Goal: Use online tool/utility: Use online tool/utility

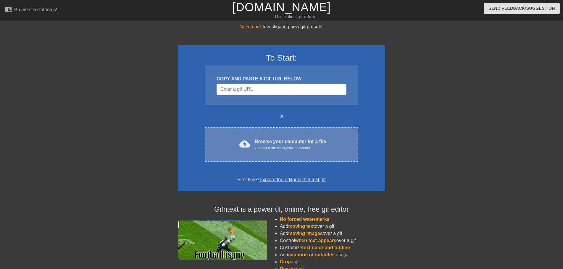
click at [253, 145] on div "cloud_upload Browse your computer for a file Upload a file from your computer" at bounding box center [281, 144] width 128 height 13
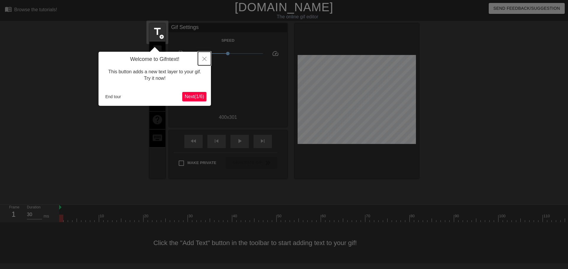
click at [203, 60] on icon "Close" at bounding box center [204, 59] width 4 height 4
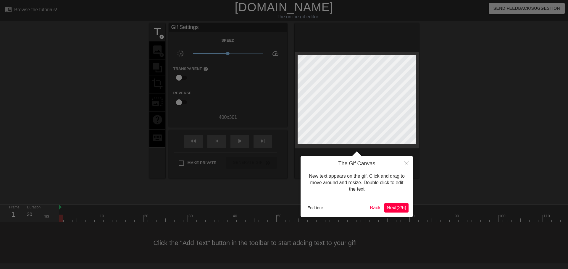
click at [161, 51] on div at bounding box center [284, 134] width 568 height 269
click at [409, 165] on button "Close" at bounding box center [406, 163] width 13 height 14
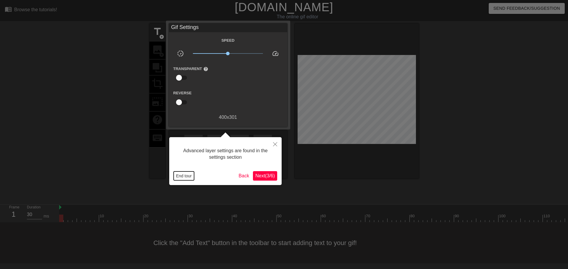
click at [183, 176] on button "End tour" at bounding box center [184, 176] width 20 height 9
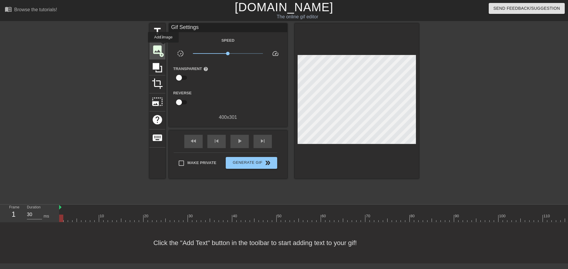
click at [156, 48] on span "image" at bounding box center [157, 49] width 11 height 11
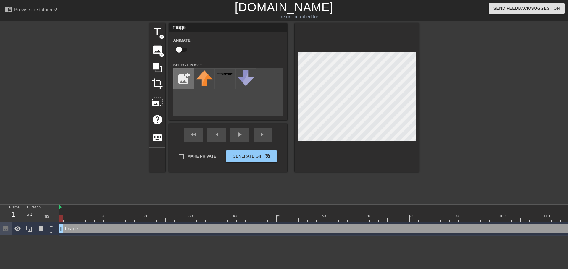
click at [182, 76] on input "file" at bounding box center [184, 79] width 20 height 20
type input "C:\fakepath\peppe-removebg-preview.png"
click at [204, 79] on img at bounding box center [204, 78] width 17 height 17
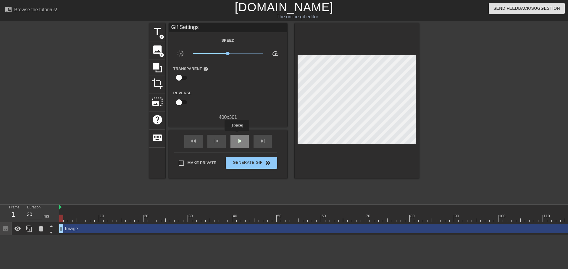
click at [237, 135] on div "play_arrow" at bounding box center [239, 141] width 18 height 13
click at [237, 135] on div "pause" at bounding box center [239, 141] width 18 height 13
click at [237, 135] on div "play_arrow" at bounding box center [239, 141] width 18 height 13
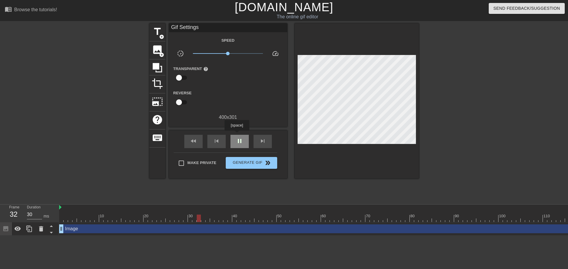
click at [237, 135] on div "pause" at bounding box center [239, 141] width 18 height 13
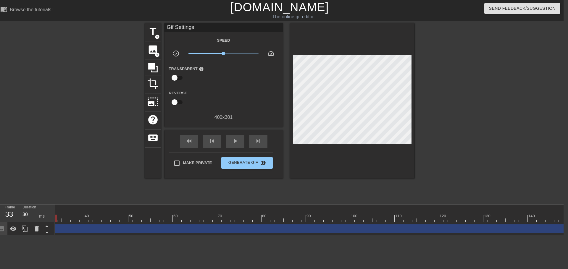
scroll to position [0, 154]
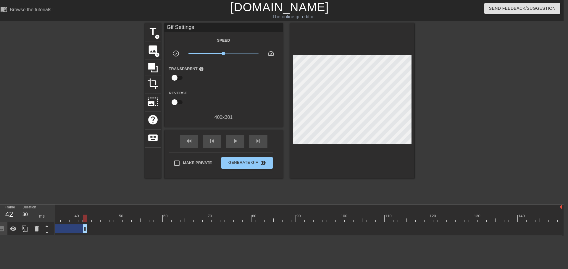
drag, startPoint x: 558, startPoint y: 228, endPoint x: 85, endPoint y: 221, distance: 473.1
click at [85, 221] on div "10 20 30 40 50 60 70 80 90 100 110 120 130 140 Image drag_handle drag_handle" at bounding box center [309, 220] width 509 height 31
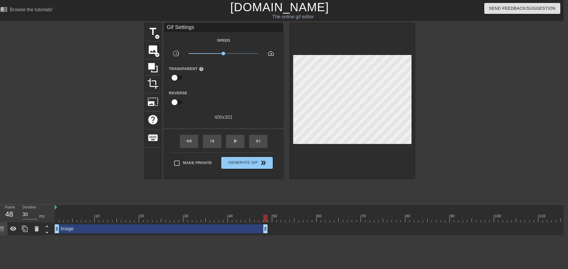
drag, startPoint x: 241, startPoint y: 227, endPoint x: 267, endPoint y: 228, distance: 26.9
click at [267, 228] on div "Image drag_handle drag_handle" at bounding box center [161, 229] width 213 height 9
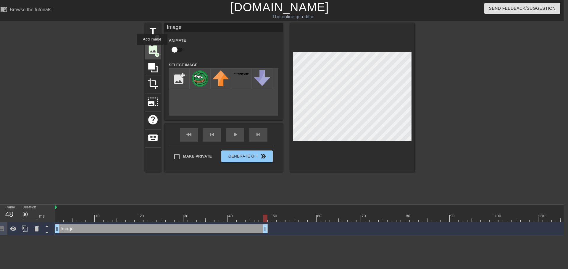
click at [152, 49] on span "image" at bounding box center [152, 49] width 11 height 11
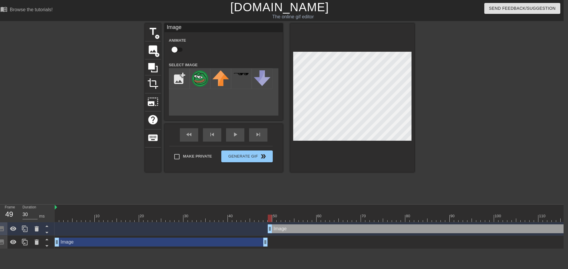
click at [268, 228] on div "Image drag_handle drag_handle" at bounding box center [492, 229] width 448 height 9
click at [206, 76] on img at bounding box center [200, 78] width 17 height 17
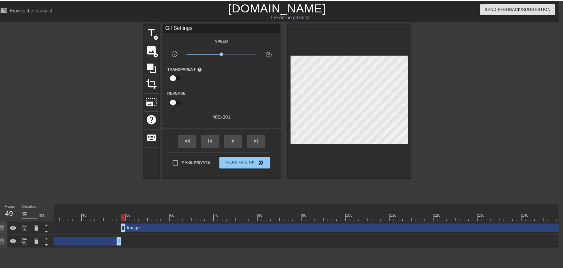
scroll to position [0, 154]
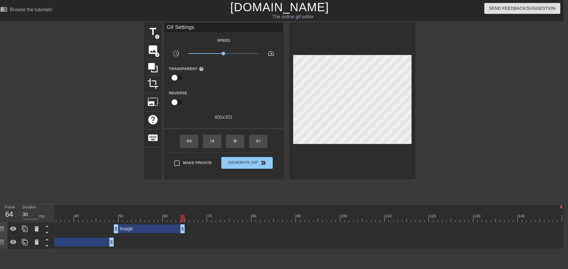
drag, startPoint x: 561, startPoint y: 230, endPoint x: 184, endPoint y: 226, distance: 376.9
click at [184, 226] on div "Image drag_handle drag_handle" at bounding box center [149, 229] width 71 height 9
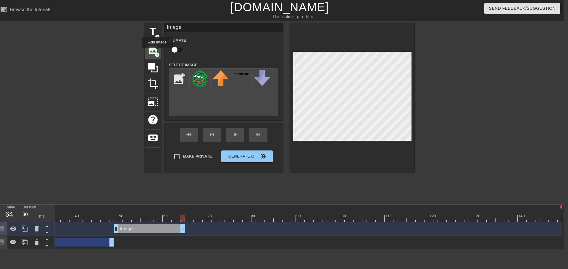
click at [157, 52] on span "add_circle" at bounding box center [157, 54] width 5 height 5
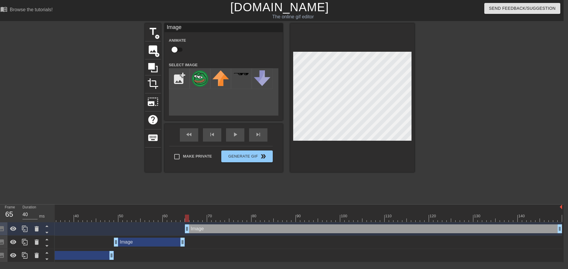
click at [186, 231] on div "Image drag_handle drag_handle" at bounding box center [373, 229] width 377 height 9
click at [197, 77] on img at bounding box center [200, 78] width 17 height 17
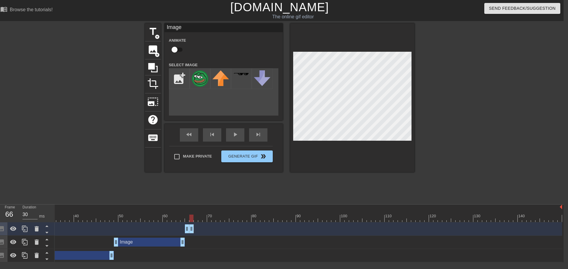
drag, startPoint x: 560, startPoint y: 230, endPoint x: 192, endPoint y: 228, distance: 368.0
click at [192, 228] on div "Image drag_handle drag_handle" at bounding box center [189, 229] width 9 height 9
drag, startPoint x: 193, startPoint y: 228, endPoint x: 288, endPoint y: 230, distance: 94.7
click at [288, 230] on div "Image drag_handle drag_handle" at bounding box center [231, 229] width 661 height 9
click at [152, 51] on span "image" at bounding box center [152, 49] width 11 height 11
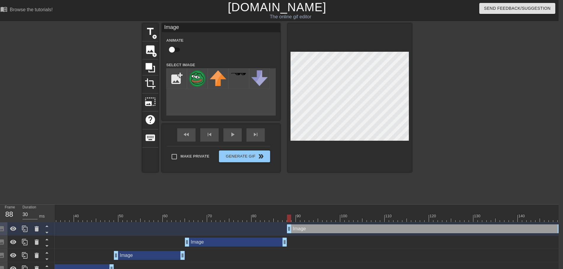
click at [288, 228] on div "Image drag_handle drag_handle" at bounding box center [424, 229] width 275 height 9
click at [197, 70] on div at bounding box center [197, 78] width 21 height 21
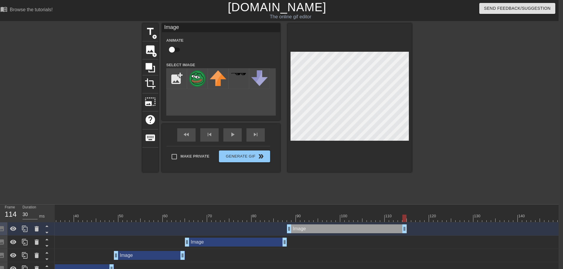
drag, startPoint x: 562, startPoint y: 228, endPoint x: 406, endPoint y: 228, distance: 155.6
click at [406, 228] on div "Image drag_handle drag_handle" at bounding box center [347, 229] width 120 height 9
click at [147, 51] on span "image" at bounding box center [150, 49] width 11 height 11
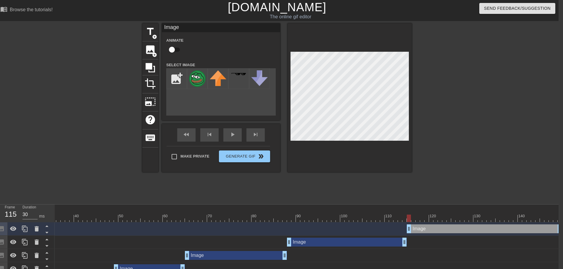
drag, startPoint x: 404, startPoint y: 229, endPoint x: 408, endPoint y: 230, distance: 3.6
click at [408, 230] on div "Image drag_handle drag_handle" at bounding box center [484, 229] width 155 height 9
click at [192, 76] on img at bounding box center [197, 78] width 17 height 17
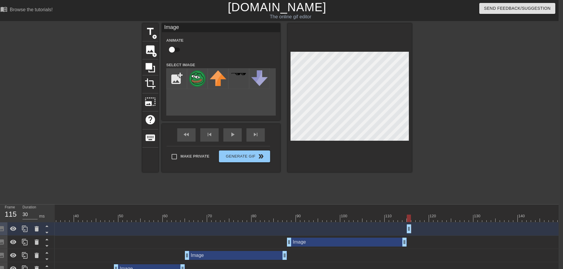
drag, startPoint x: 559, startPoint y: 229, endPoint x: 409, endPoint y: 228, distance: 149.4
click at [409, 228] on div "Image drag_handle drag_handle" at bounding box center [409, 229] width 4 height 9
click at [148, 50] on span "image" at bounding box center [150, 49] width 11 height 11
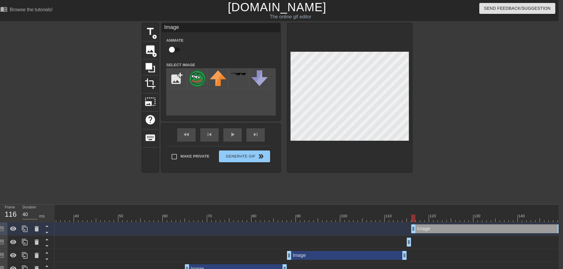
click at [411, 229] on div "Image drag_handle drag_handle" at bounding box center [486, 229] width 151 height 9
click at [197, 78] on img at bounding box center [197, 78] width 17 height 17
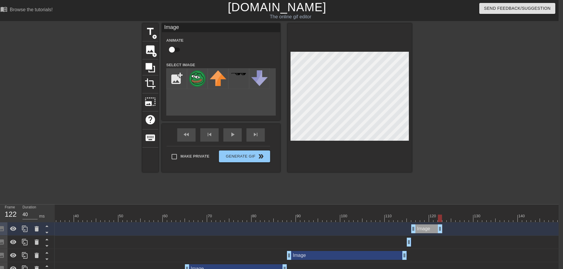
drag, startPoint x: 560, startPoint y: 229, endPoint x: 439, endPoint y: 226, distance: 121.3
click at [439, 226] on div "Image drag_handle drag_handle" at bounding box center [426, 229] width 31 height 9
drag, startPoint x: 441, startPoint y: 228, endPoint x: 454, endPoint y: 228, distance: 13.0
click at [454, 228] on div "Image drag_handle drag_handle" at bounding box center [433, 229] width 44 height 9
click at [154, 52] on span "add_circle" at bounding box center [154, 54] width 5 height 5
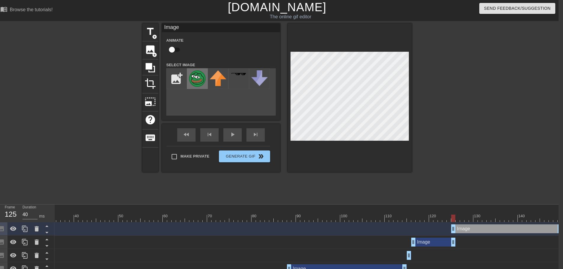
click at [192, 76] on img at bounding box center [197, 78] width 17 height 17
drag, startPoint x: 454, startPoint y: 228, endPoint x: 459, endPoint y: 228, distance: 4.1
click at [459, 228] on div "Image drag_handle drag_handle" at bounding box center [509, 229] width 107 height 9
drag, startPoint x: 562, startPoint y: 229, endPoint x: 568, endPoint y: 230, distance: 6.4
click at [559, 230] on html "menu_book Browse the tutorials! [DOMAIN_NAME] The online gif editor Send Feedba…" at bounding box center [277, 158] width 563 height 316
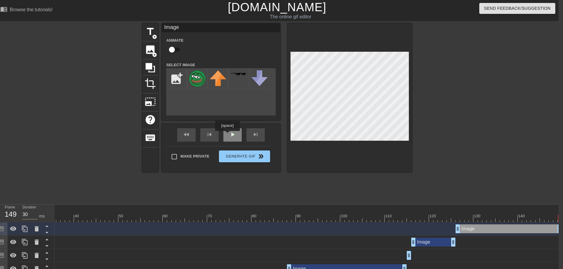
click at [227, 135] on div "play_arrow" at bounding box center [232, 134] width 18 height 13
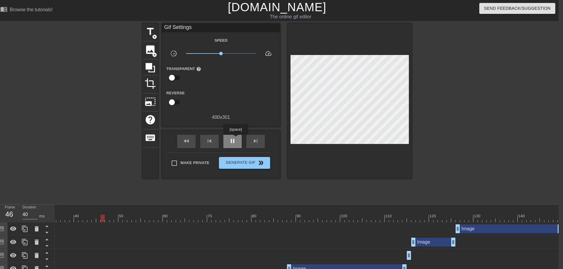
type input "30"
click at [235, 139] on span "pause" at bounding box center [232, 141] width 7 height 7
click at [152, 48] on span "image" at bounding box center [150, 49] width 11 height 11
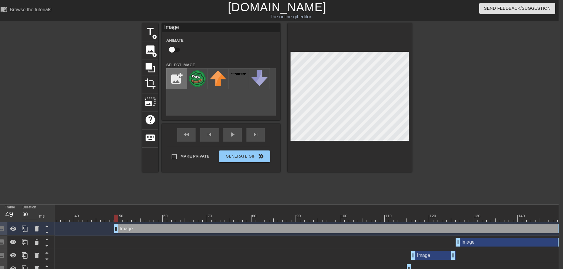
click at [172, 79] on input "file" at bounding box center [177, 79] width 20 height 20
type input "C:\fakepath\Pepecoin_onWhite_TextOnly_RGB [Converted].svg"
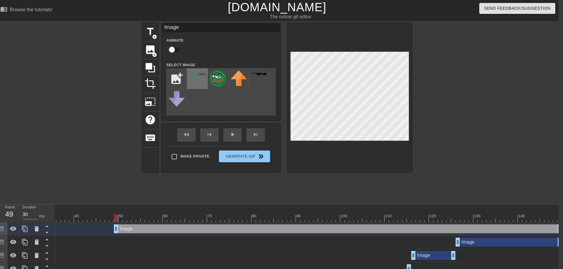
click at [197, 80] on div at bounding box center [197, 78] width 21 height 21
click at [497, 125] on div at bounding box center [463, 112] width 89 height 178
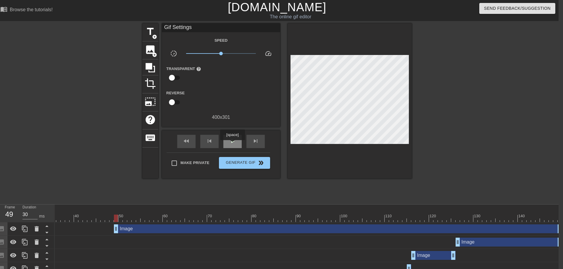
click at [232, 144] on div "play_arrow" at bounding box center [232, 141] width 18 height 13
click at [235, 140] on span "pause" at bounding box center [232, 141] width 7 height 7
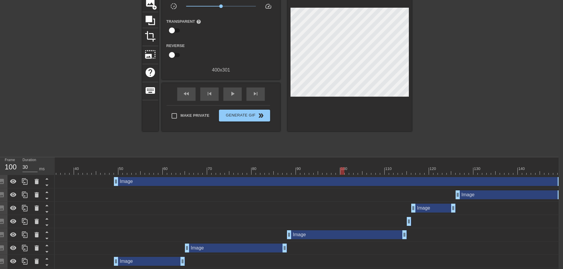
scroll to position [65, 4]
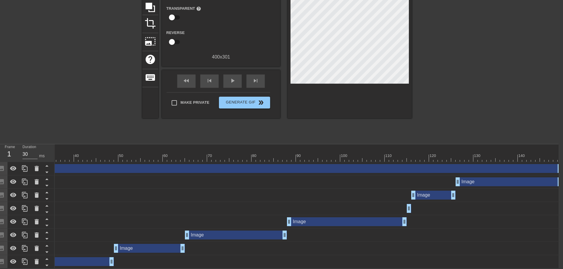
drag, startPoint x: 117, startPoint y: 165, endPoint x: -131, endPoint y: 166, distance: 247.9
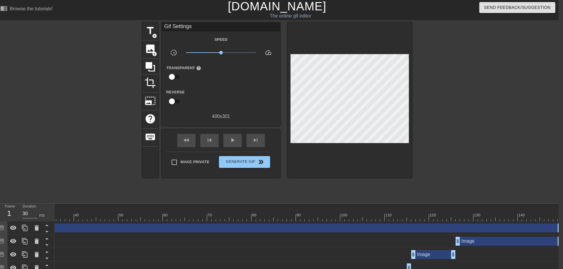
scroll to position [0, 4]
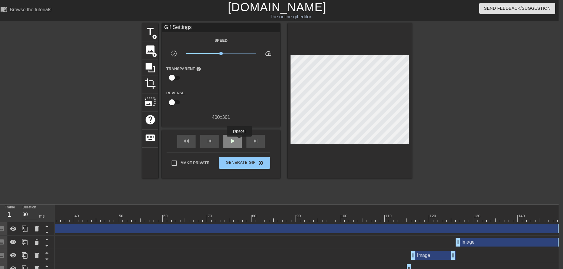
click at [239, 141] on div "play_arrow" at bounding box center [232, 141] width 18 height 13
click at [153, 29] on span "title" at bounding box center [150, 31] width 11 height 11
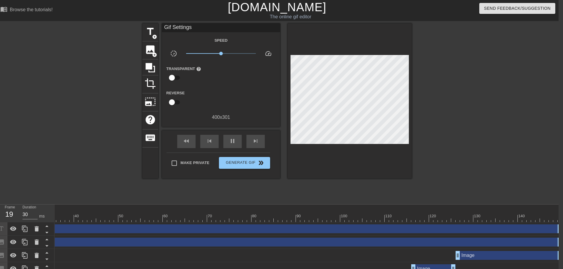
drag, startPoint x: 293, startPoint y: 230, endPoint x: -37, endPoint y: 239, distance: 330.0
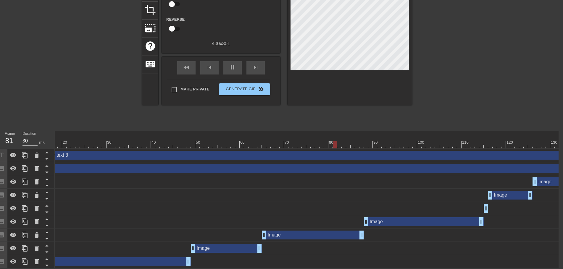
scroll to position [0, 0]
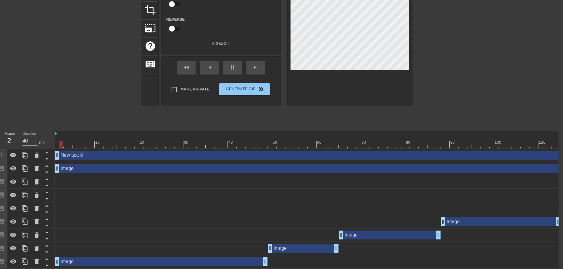
drag, startPoint x: 120, startPoint y: 150, endPoint x: 52, endPoint y: 153, distance: 67.5
click at [52, 153] on div "Frame 2 Duration 40 ms 10 20 30 40 50 60 70 80 90 100 110 120 130 140 New text …" at bounding box center [277, 200] width 563 height 138
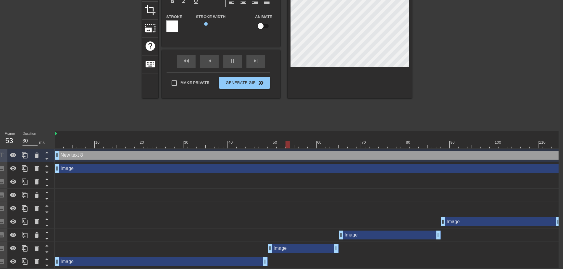
scroll to position [0, 1]
type input "40"
type input "text 8"
type textarea "text 8"
type input "30"
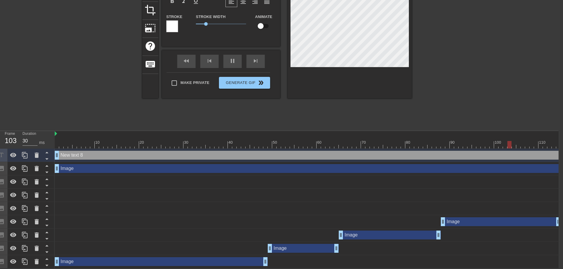
scroll to position [0, 0]
type input "text 8"
type textarea "text 8"
type input "30"
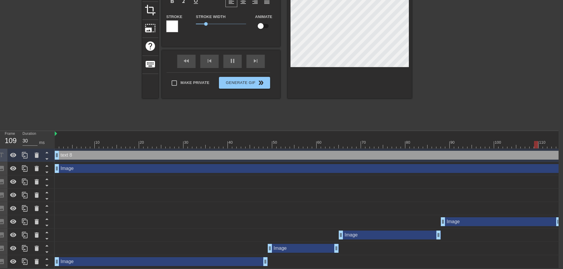
type input "ext 8"
type textarea "ext 8"
type input "30"
type input "xt 8"
type textarea "xt 8"
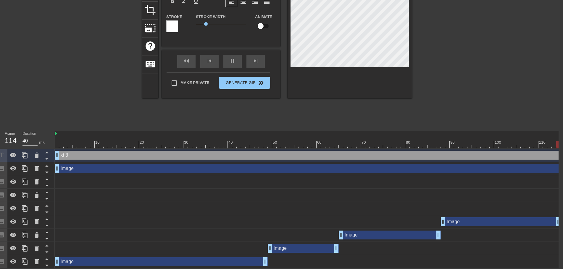
type input "30"
type input "t 8"
type textarea "t 8"
type input "40"
type input "8"
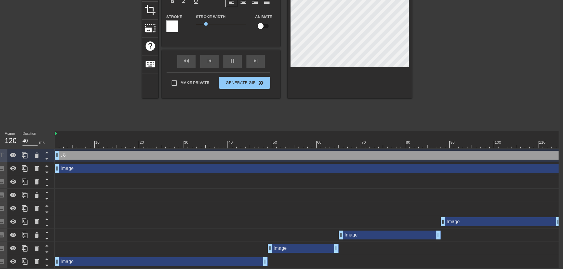
type textarea "8"
type input "40"
type input "8"
type textarea "8"
type input "40"
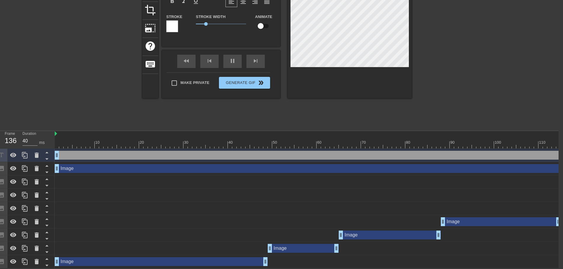
type input "30"
type input "S"
type textarea "S"
type input "40"
type input "ST"
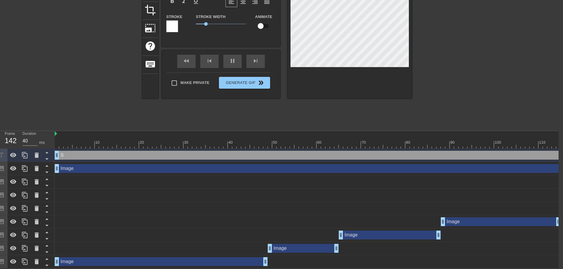
type textarea "ST"
type input "40"
type input "STA"
type textarea "STA"
type input "40"
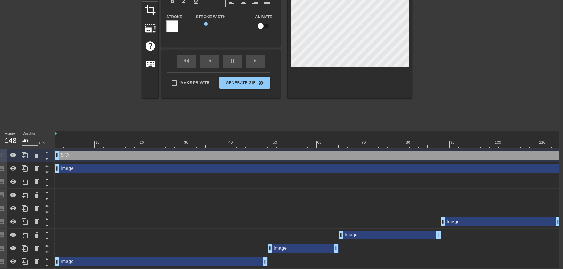
type input "STAB"
type textarea "STAB"
type input "40"
type input "STABL"
type textarea "STABL"
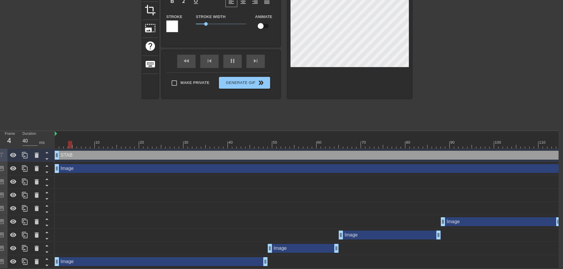
type input "30"
type input "STABLE"
type textarea "STABLE"
type input "30"
type input "STABLE"
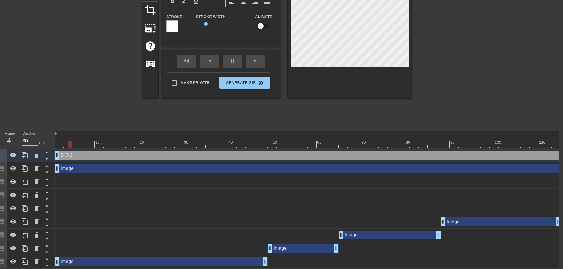
type textarea "STABLE"
type input "30"
type input "STABLE A"
type textarea "STABLE A"
type input "STABLE AS"
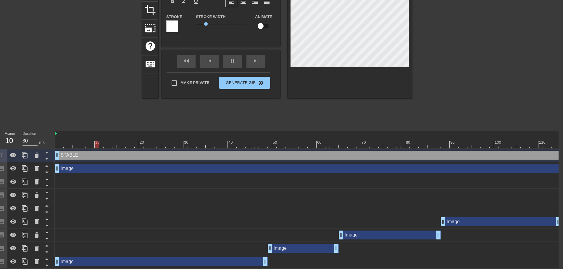
type textarea "STABLE AS"
type input "30"
type input "STABLE AS"
type textarea "STABLE AS"
type input "40"
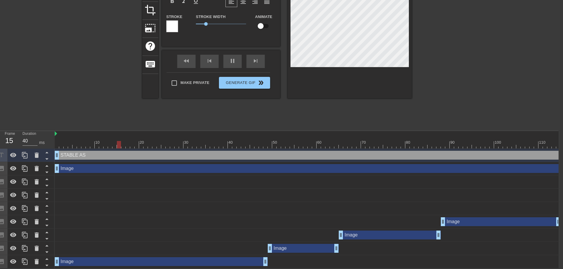
type textarea "STABLE AS F"
type input "STABLE AS F"
type input "40"
type input "STABLE AS FU"
type textarea "STABLE AS FU"
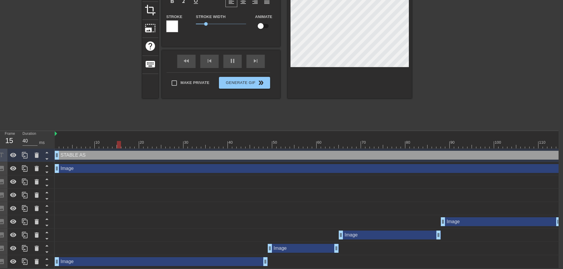
type input "30"
type input "STABLE AS FUC"
type textarea "STABLE AS FUC"
type input "30"
type input "STABLE AS FUCK"
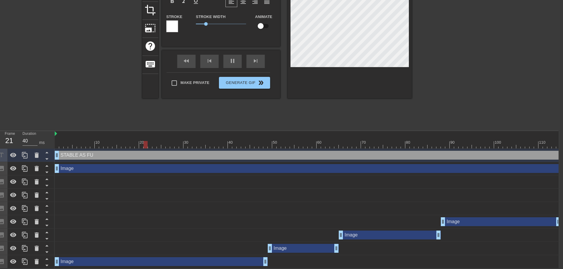
type textarea "STABLE AS FUCK"
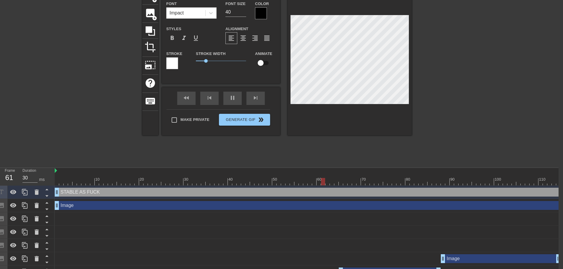
scroll to position [0, 4]
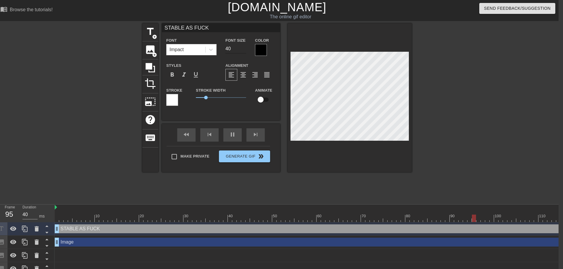
type input "30"
type input "39"
type input "40"
type input "39"
click at [244, 50] on input "39" at bounding box center [235, 48] width 21 height 9
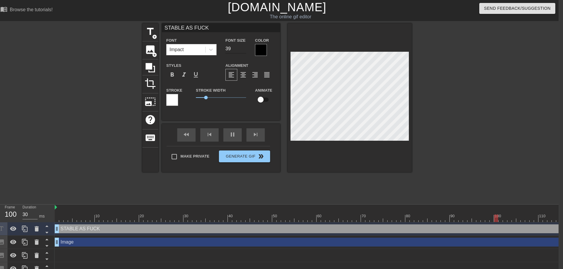
type input "40"
type input "38"
click at [244, 50] on input "38" at bounding box center [235, 48] width 21 height 9
type input "40"
type input "37"
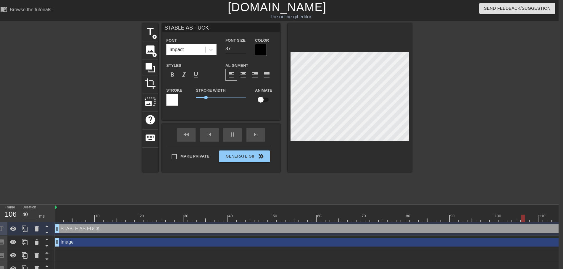
click at [244, 50] on input "37" at bounding box center [235, 48] width 21 height 9
type input "40"
type input "36"
click at [244, 50] on input "36" at bounding box center [235, 48] width 21 height 9
type input "40"
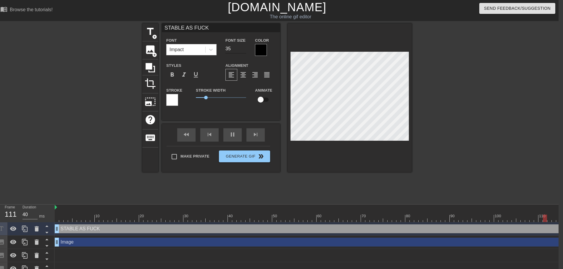
type input "35"
click at [244, 50] on input "35" at bounding box center [235, 48] width 21 height 9
type input "40"
type input "34"
type input "30"
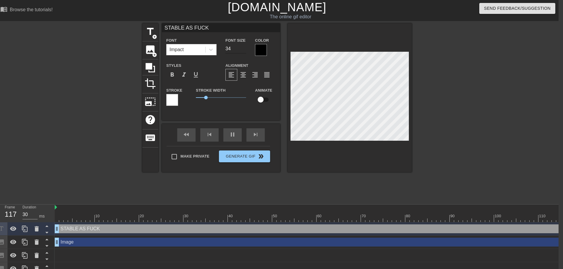
type input "34"
click at [244, 50] on input "34" at bounding box center [235, 48] width 21 height 9
type input "40"
type input "33"
type input "30"
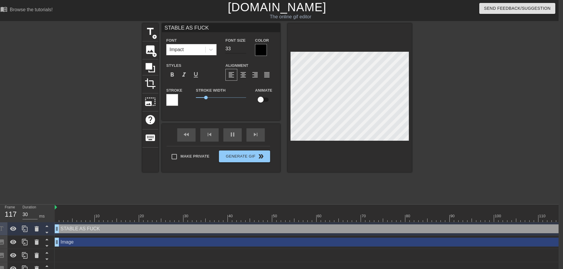
type input "33"
click at [244, 50] on input "33" at bounding box center [235, 48] width 21 height 9
type input "40"
type input "32"
type input "30"
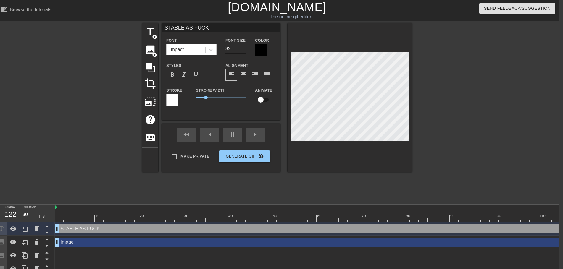
type input "32"
click at [244, 50] on input "32" at bounding box center [235, 48] width 21 height 9
type input "40"
type input "31"
type input "30"
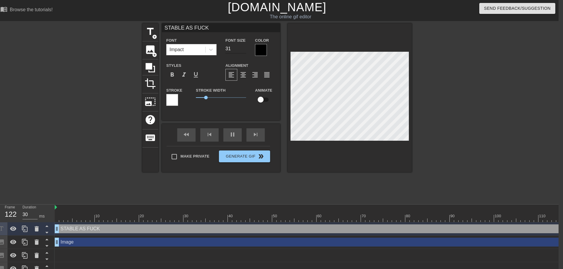
type input "31"
click at [244, 50] on input "31" at bounding box center [235, 48] width 21 height 9
type input "30"
click at [244, 50] on input "30" at bounding box center [235, 48] width 21 height 9
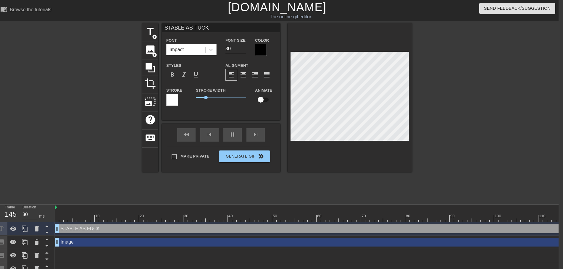
type input "40"
type input "29"
type input "30"
type input "29"
click at [244, 50] on input "29" at bounding box center [235, 48] width 21 height 9
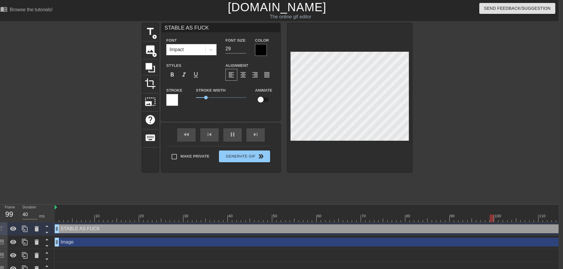
type input "30"
type textarea "STABLE AS FUCK"
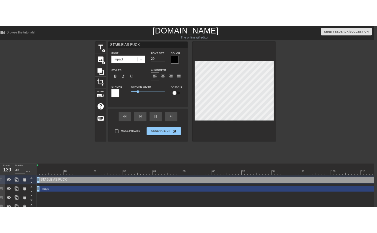
scroll to position [0, 1]
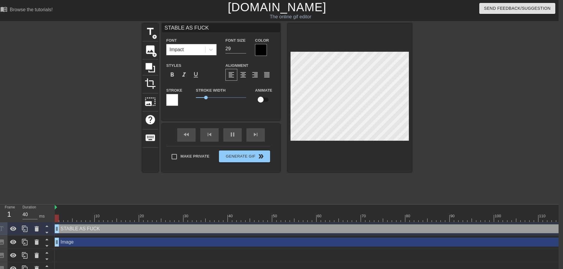
click at [525, 130] on div "title add_circle image add_circle crop photo_size_select_large help keyboard ST…" at bounding box center [277, 112] width 563 height 178
click at [448, 126] on div at bounding box center [463, 112] width 89 height 178
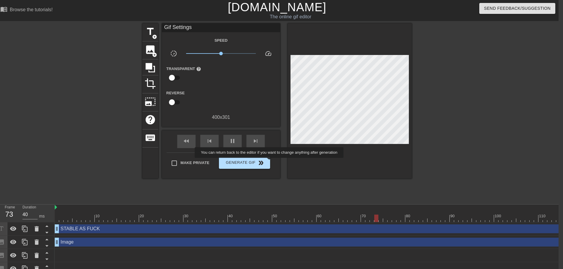
type input "30"
click at [252, 162] on span "Generate Gif double_arrow" at bounding box center [244, 162] width 46 height 7
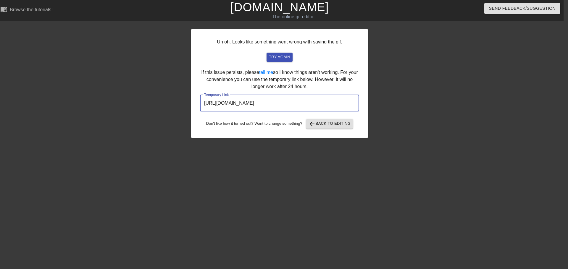
click at [279, 102] on input "[URL][DOMAIN_NAME]" at bounding box center [279, 103] width 159 height 17
